Goal: Entertainment & Leisure: Browse casually

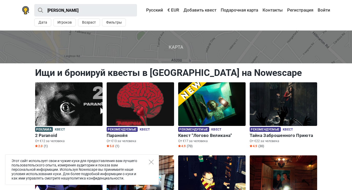
click at [150, 159] on div "Этот сайт использует свои и чужие куки для предоставления вам лучшего пользоват…" at bounding box center [82, 169] width 154 height 30
click at [151, 163] on icon "Close" at bounding box center [151, 162] width 5 height 5
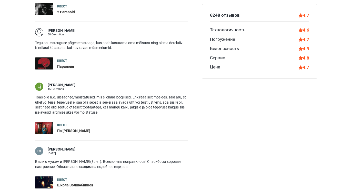
scroll to position [538, 0]
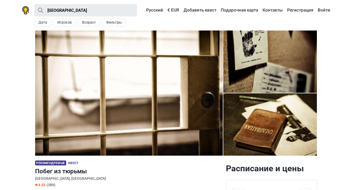
click at [263, 107] on img at bounding box center [270, 124] width 94 height 62
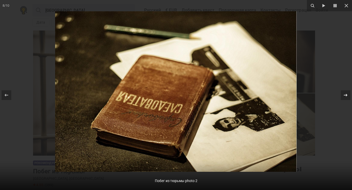
click at [341, 94] on div at bounding box center [346, 95] width 10 height 10
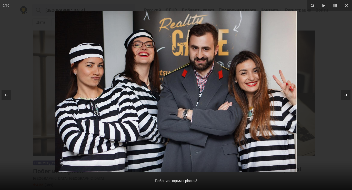
click at [341, 94] on div at bounding box center [346, 95] width 10 height 10
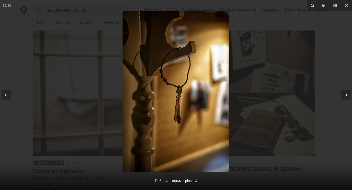
click at [341, 94] on div at bounding box center [346, 95] width 10 height 10
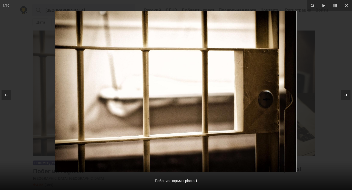
click at [341, 94] on div at bounding box center [346, 95] width 10 height 10
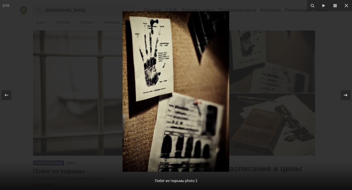
click at [341, 94] on div at bounding box center [346, 95] width 10 height 10
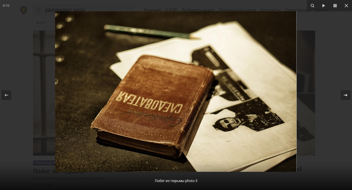
click at [341, 94] on div at bounding box center [346, 95] width 10 height 10
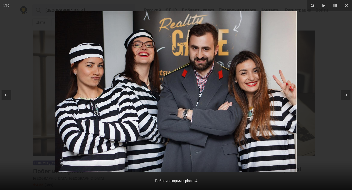
click at [341, 75] on div at bounding box center [176, 95] width 352 height 190
